Goal: Task Accomplishment & Management: Use online tool/utility

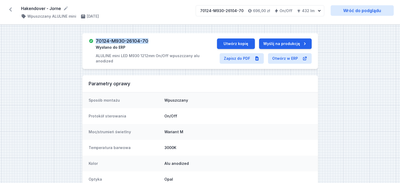
click at [12, 9] on icon at bounding box center [10, 9] width 8 height 8
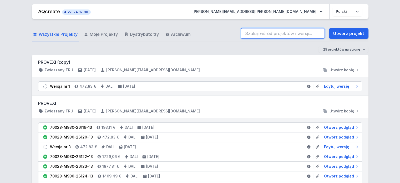
drag, startPoint x: 247, startPoint y: 35, endPoint x: 247, endPoint y: 39, distance: 4.0
click at [248, 34] on input "search" at bounding box center [283, 33] width 84 height 11
type input "3 embank"
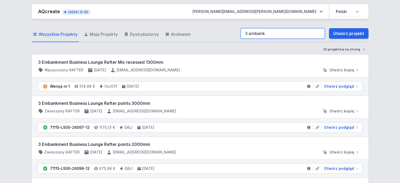
scroll to position [26, 0]
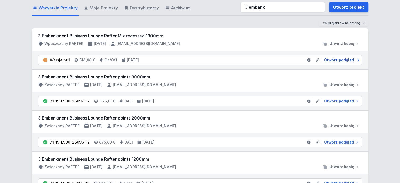
click at [339, 60] on span "Otwórz podgląd" at bounding box center [339, 59] width 30 height 5
select select "M"
select select "3000"
select select "2"
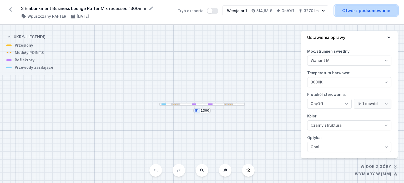
click at [349, 10] on link "Otwórz podsumowanie" at bounding box center [366, 10] width 63 height 11
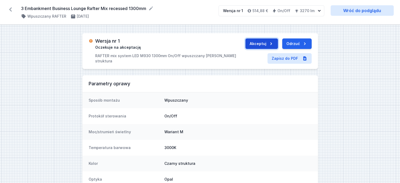
click at [258, 42] on button "Akceptuj" at bounding box center [262, 43] width 33 height 11
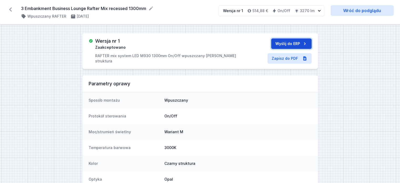
click at [281, 43] on button "Wyślij do ERP" at bounding box center [291, 43] width 41 height 11
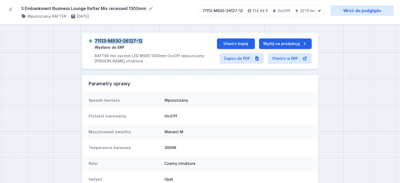
drag, startPoint x: 147, startPoint y: 41, endPoint x: 96, endPoint y: 36, distance: 51.3
click at [96, 36] on div "71113-M930-26127-12 Wysłano do ERP RAFTER mix system LED M930 1300mm On/Off wpu…" at bounding box center [200, 51] width 236 height 36
copy h3 "71113-M930-26127-12"
